Goal: Information Seeking & Learning: Check status

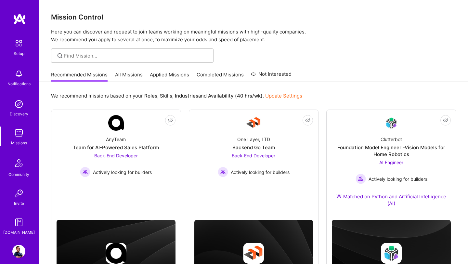
scroll to position [196, 0]
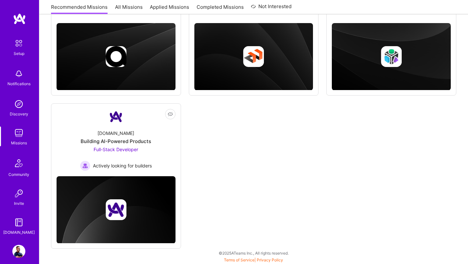
click at [19, 70] on img at bounding box center [18, 73] width 13 height 13
click at [241, 128] on div "Setup Notifications Discovery Missions Community Invite [DOMAIN_NAME] Profile C…" at bounding box center [234, 32] width 468 height 457
click at [19, 226] on img at bounding box center [18, 222] width 13 height 13
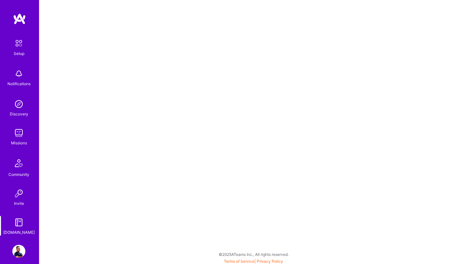
click at [20, 130] on img at bounding box center [18, 132] width 13 height 13
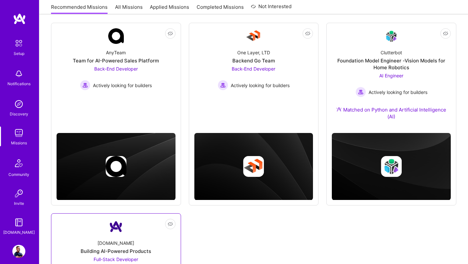
scroll to position [196, 0]
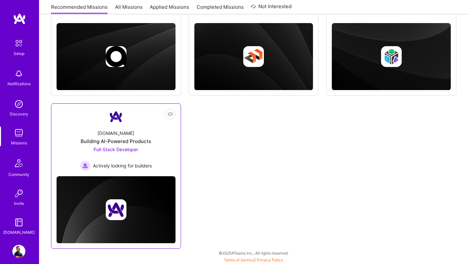
click at [113, 126] on div "[DOMAIN_NAME] Building AI-Powered Products Full-Stack Developer Actively lookin…" at bounding box center [116, 147] width 119 height 46
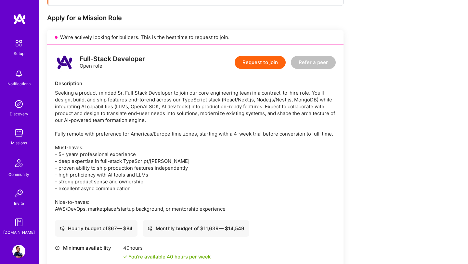
scroll to position [177, 0]
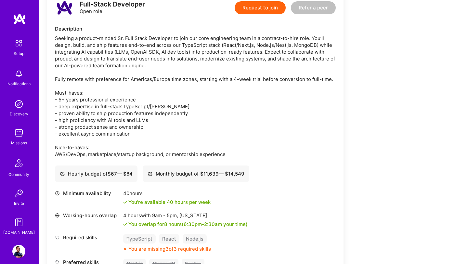
click at [18, 134] on img at bounding box center [18, 132] width 13 height 13
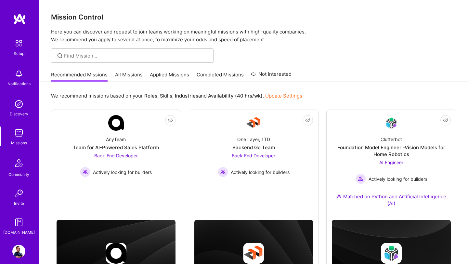
click at [134, 76] on link "All Missions" at bounding box center [129, 76] width 28 height 11
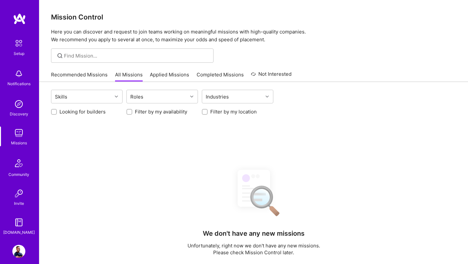
click at [170, 70] on div "Recommended Missions All Missions Applied Missions Completed Missions Not Inter…" at bounding box center [171, 75] width 240 height 14
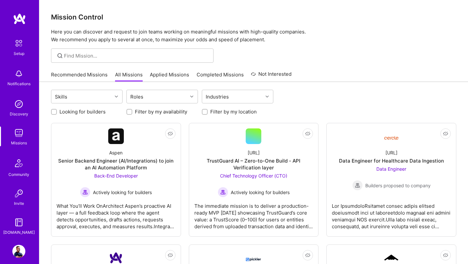
click at [168, 72] on link "Applied Missions" at bounding box center [169, 76] width 39 height 11
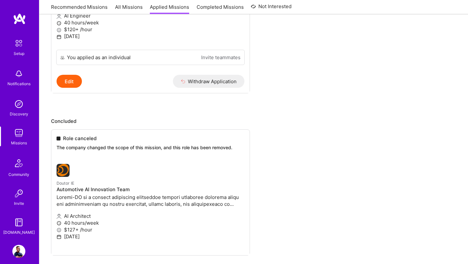
scroll to position [514, 0]
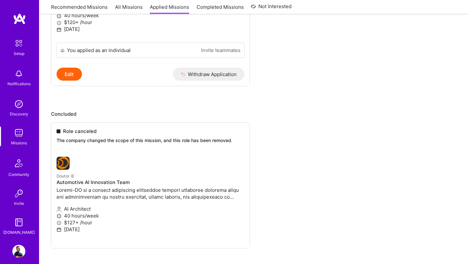
click at [81, 189] on ul "Role canceled The company changed the scope of this mission, and this role has …" at bounding box center [253, 194] width 405 height 145
click at [62, 175] on ul "Role canceled The company changed the scope of this mission, and this role has …" at bounding box center [253, 194] width 405 height 145
click at [60, 169] on ul "Role canceled The company changed the scope of this mission, and this role has …" at bounding box center [253, 194] width 405 height 145
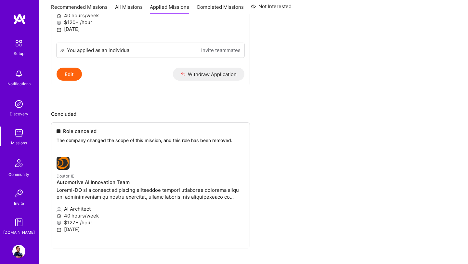
click at [89, 233] on ul "Role canceled The company changed the scope of this mission, and this role has …" at bounding box center [253, 194] width 405 height 145
click at [83, 136] on ul "Role canceled The company changed the scope of this mission, and this role has …" at bounding box center [253, 194] width 405 height 145
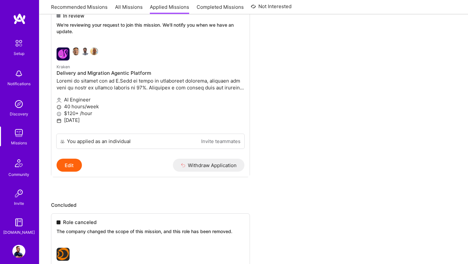
scroll to position [537, 0]
